Goal: Information Seeking & Learning: Learn about a topic

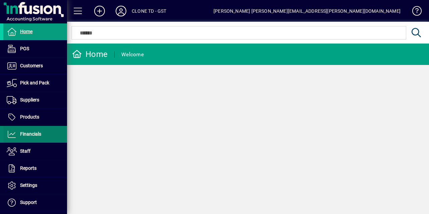
click at [37, 137] on span "Financials" at bounding box center [22, 134] width 38 height 8
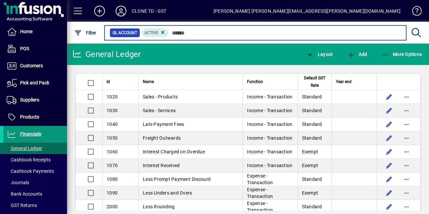
scroll to position [25, 0]
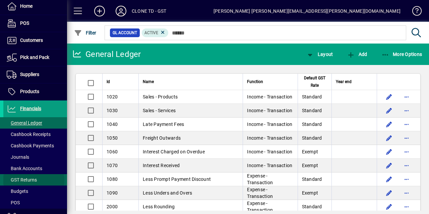
click at [33, 180] on span "GST Returns" at bounding box center [22, 179] width 30 height 5
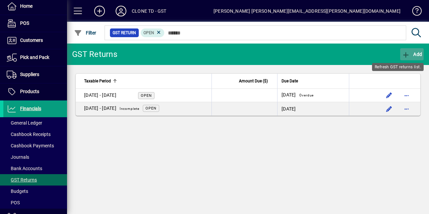
click at [408, 52] on icon "button" at bounding box center [405, 55] width 8 height 7
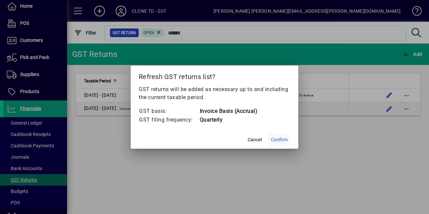
click at [281, 140] on span "Confirm" at bounding box center [279, 139] width 17 height 7
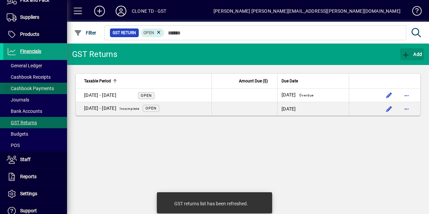
scroll to position [84, 0]
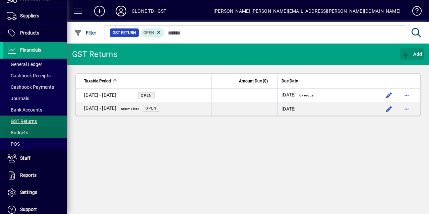
click at [40, 128] on span at bounding box center [35, 133] width 64 height 16
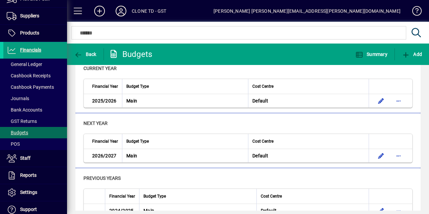
scroll to position [15, 0]
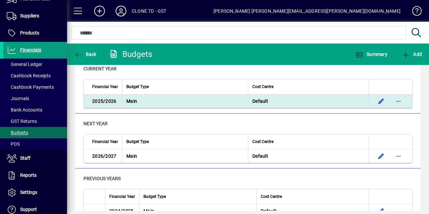
click at [145, 101] on td "Main" at bounding box center [185, 100] width 126 height 13
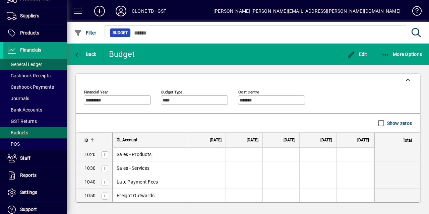
click at [43, 63] on span at bounding box center [35, 64] width 64 height 16
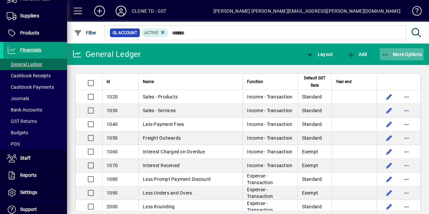
click at [399, 55] on span "More Options" at bounding box center [401, 54] width 41 height 5
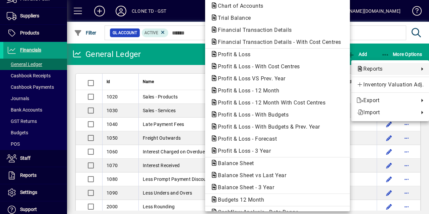
click at [161, 70] on div at bounding box center [214, 107] width 429 height 214
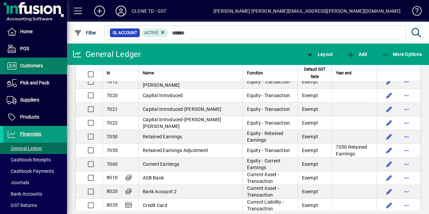
click at [46, 63] on span at bounding box center [35, 66] width 64 height 16
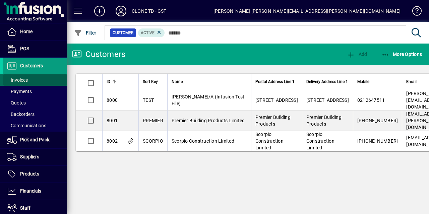
click at [39, 79] on span at bounding box center [35, 80] width 64 height 16
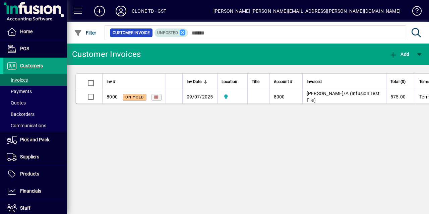
click at [183, 32] on icon at bounding box center [182, 32] width 6 height 6
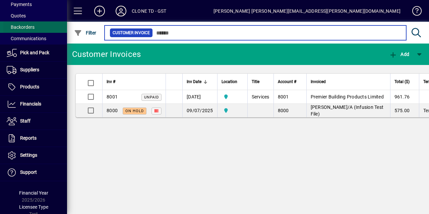
scroll to position [87, 0]
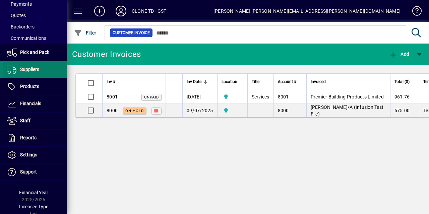
click at [39, 69] on span "Suppliers" at bounding box center [29, 69] width 19 height 5
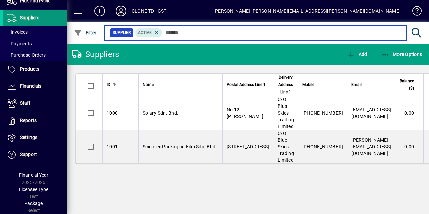
scroll to position [81, 0]
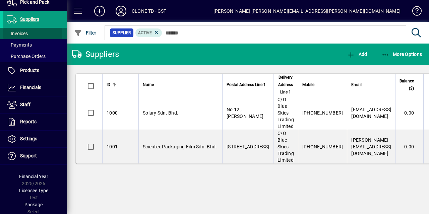
click at [26, 34] on span "Invoices" at bounding box center [17, 33] width 21 height 5
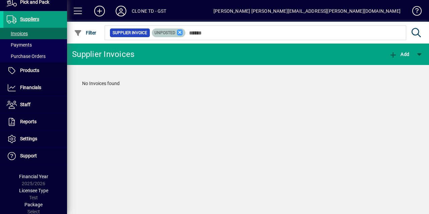
click at [177, 33] on icon at bounding box center [180, 32] width 6 height 6
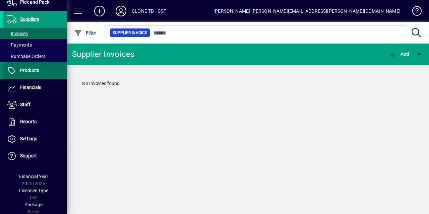
click at [34, 72] on span "Products" at bounding box center [29, 70] width 19 height 5
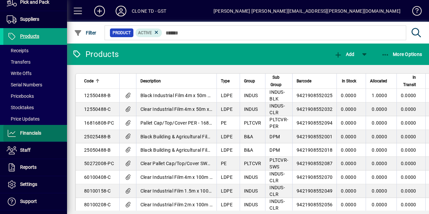
click at [48, 127] on span at bounding box center [35, 133] width 64 height 16
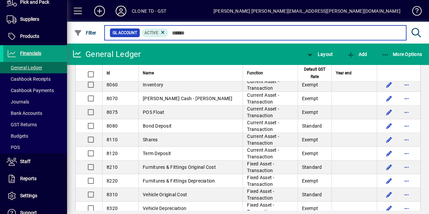
scroll to position [1206, 0]
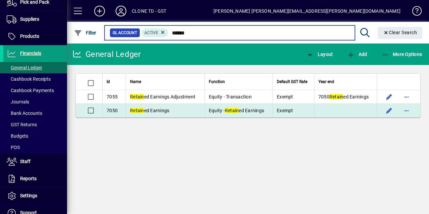
type input "******"
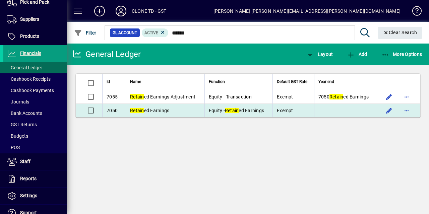
click at [189, 109] on td "Retain ed Earnings" at bounding box center [165, 110] width 79 height 13
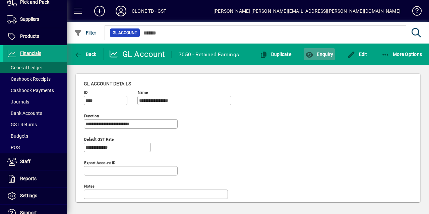
click at [332, 54] on span "Enquiry" at bounding box center [319, 54] width 28 height 5
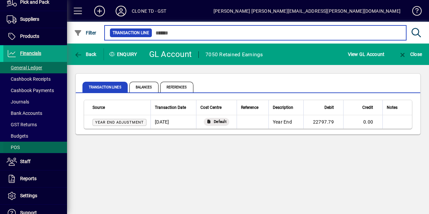
scroll to position [138, 0]
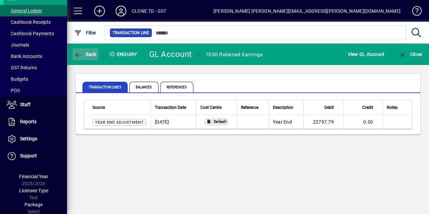
click at [95, 57] on span "Back" at bounding box center [85, 54] width 22 height 5
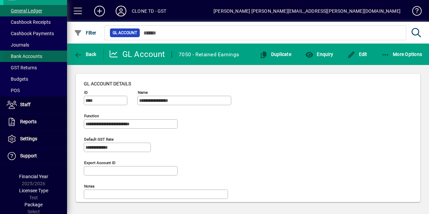
scroll to position [80, 0]
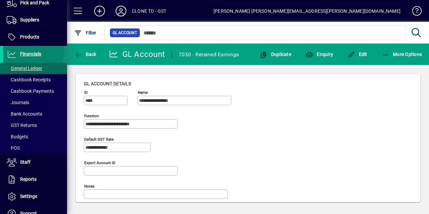
click at [33, 51] on span "Financials" at bounding box center [30, 53] width 21 height 5
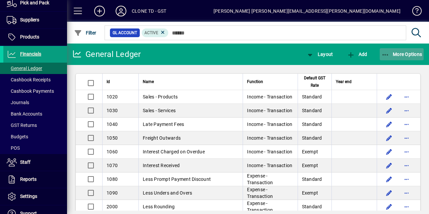
click at [402, 51] on span "button" at bounding box center [401, 54] width 44 height 16
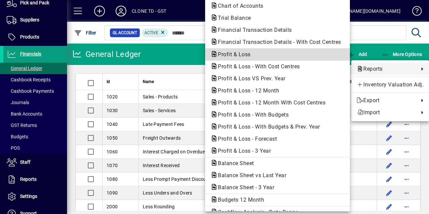
click at [283, 58] on span "Profit & Loss" at bounding box center [277, 55] width 134 height 8
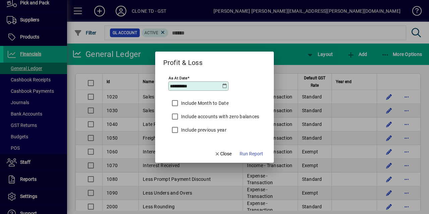
click at [224, 84] on icon at bounding box center [224, 85] width 5 height 5
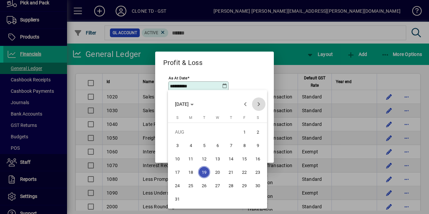
click at [258, 106] on span "Next month" at bounding box center [258, 103] width 13 height 13
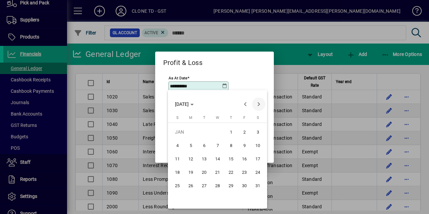
click at [258, 106] on span "Next month" at bounding box center [258, 103] width 13 height 13
click at [207, 195] on span "31" at bounding box center [204, 199] width 12 height 12
type input "**********"
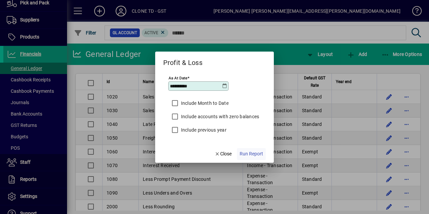
click at [255, 150] on span "Run Report" at bounding box center [250, 153] width 23 height 7
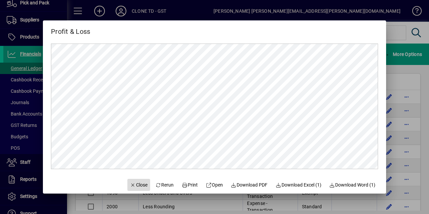
click at [137, 185] on span "Close" at bounding box center [138, 184] width 17 height 7
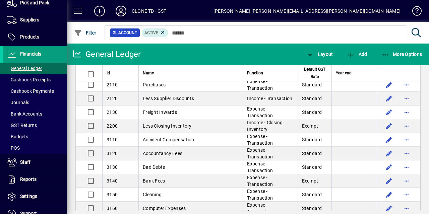
scroll to position [189, 0]
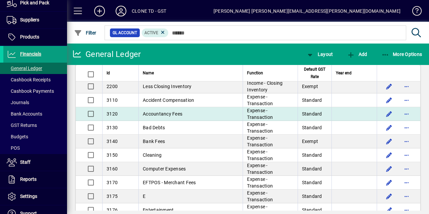
click at [202, 112] on td "Accountancy Fees" at bounding box center [190, 114] width 104 height 14
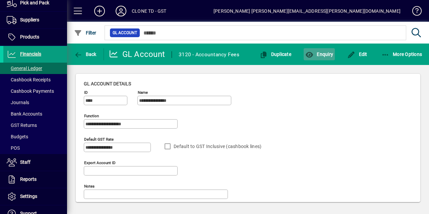
click at [319, 49] on span "button" at bounding box center [318, 54] width 31 height 16
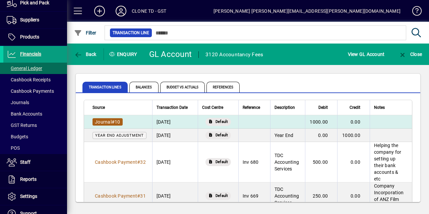
click at [113, 119] on span "#" at bounding box center [112, 121] width 3 height 5
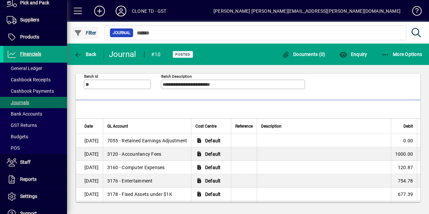
scroll to position [15, 0]
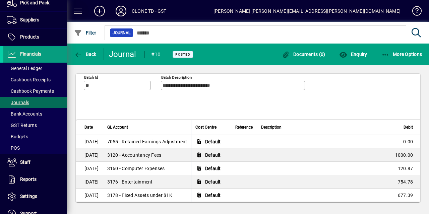
click at [79, 12] on span at bounding box center [78, 11] width 16 height 16
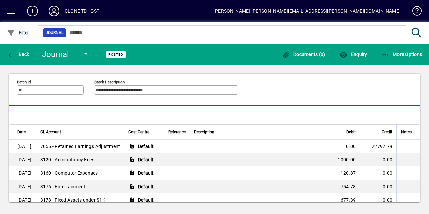
scroll to position [8, 0]
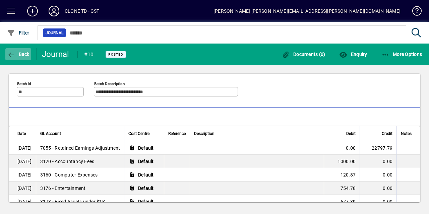
click at [19, 53] on span "Back" at bounding box center [18, 54] width 22 height 5
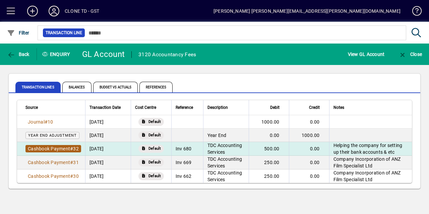
click at [52, 148] on span "Cashbook Payment" at bounding box center [49, 148] width 42 height 5
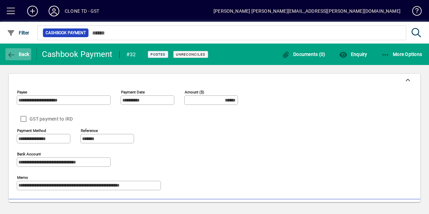
click at [17, 52] on span "Back" at bounding box center [18, 54] width 22 height 5
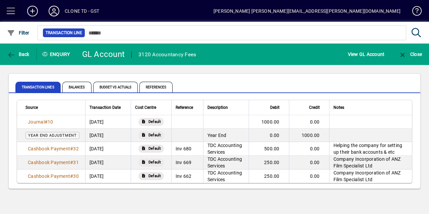
click at [11, 11] on span at bounding box center [11, 11] width 16 height 16
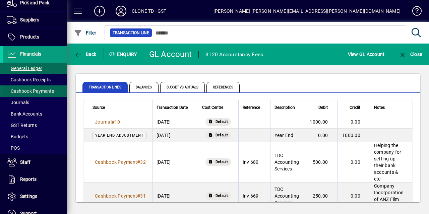
click at [36, 89] on span "Cashbook Payments" at bounding box center [30, 90] width 47 height 5
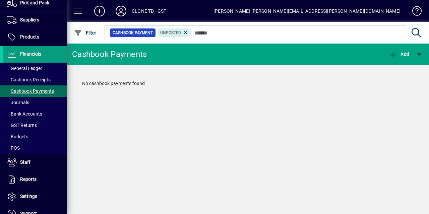
click at [81, 11] on span at bounding box center [78, 11] width 16 height 16
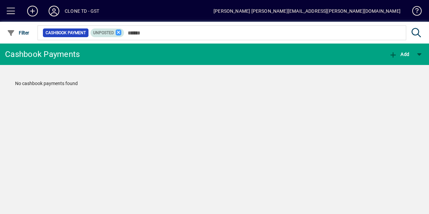
click at [118, 32] on icon at bounding box center [119, 32] width 6 height 6
